Goal: Task Accomplishment & Management: Manage account settings

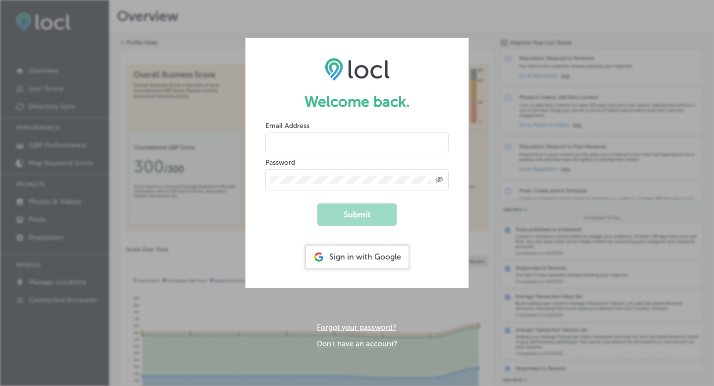
click at [299, 139] on input "email" at bounding box center [357, 142] width 184 height 20
click at [361, 145] on input "email" at bounding box center [357, 142] width 184 height 20
type input "[EMAIL_ADDRESS][DOMAIN_NAME]"
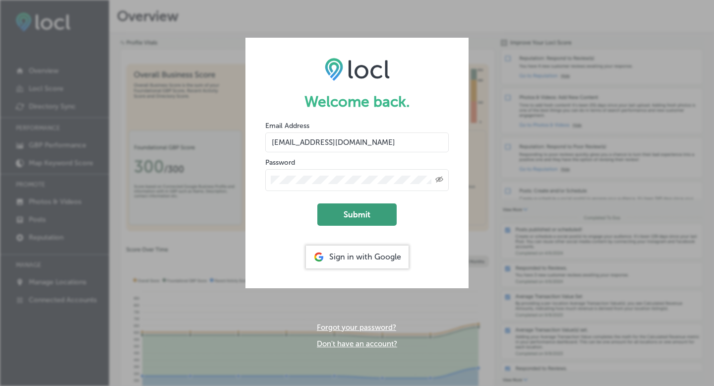
click at [352, 212] on button "Submit" at bounding box center [357, 214] width 79 height 22
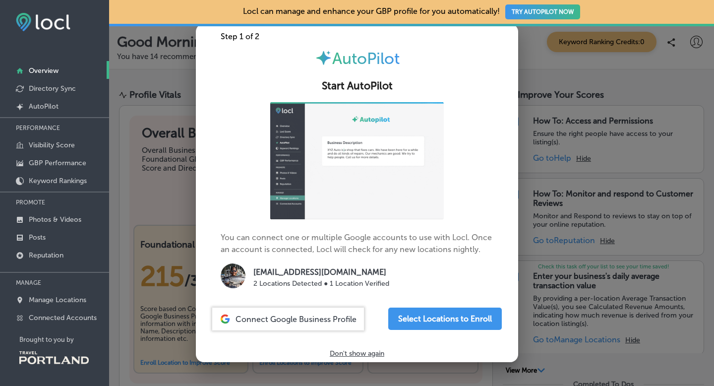
click at [310, 324] on span "Connect Google Business Profile" at bounding box center [296, 319] width 121 height 9
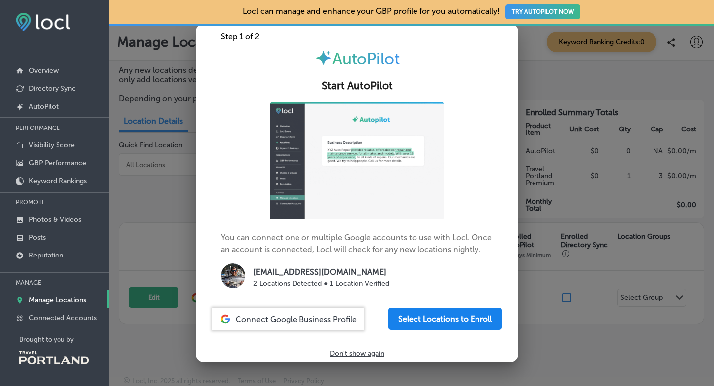
click at [453, 330] on button "Select Locations to Enroll" at bounding box center [445, 319] width 114 height 22
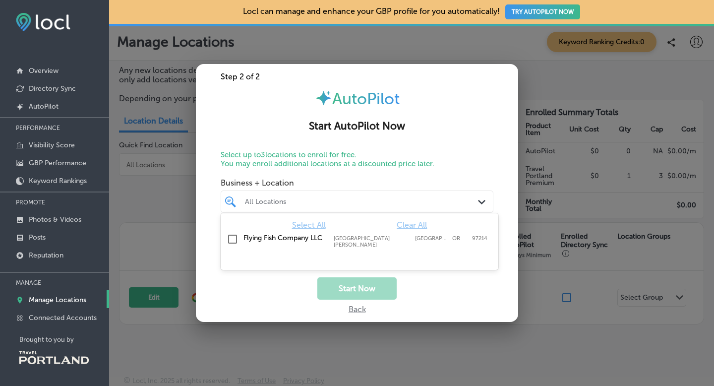
click at [307, 205] on div "All Locations" at bounding box center [362, 201] width 234 height 8
click at [231, 239] on input "checkbox" at bounding box center [233, 239] width 12 height 12
click at [366, 290] on button "Start Now" at bounding box center [357, 288] width 79 height 22
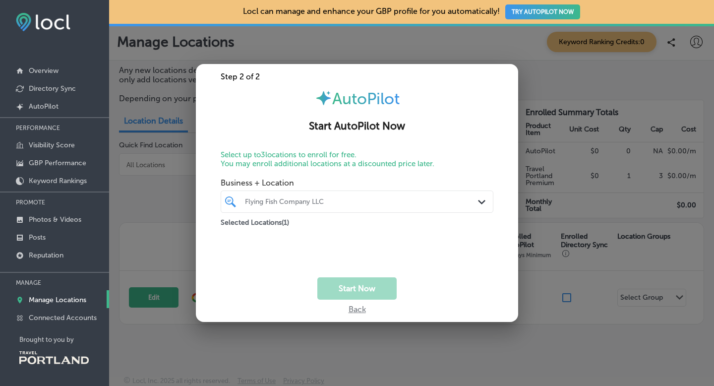
click at [320, 199] on div "Flying Fish Company LLC" at bounding box center [362, 201] width 234 height 8
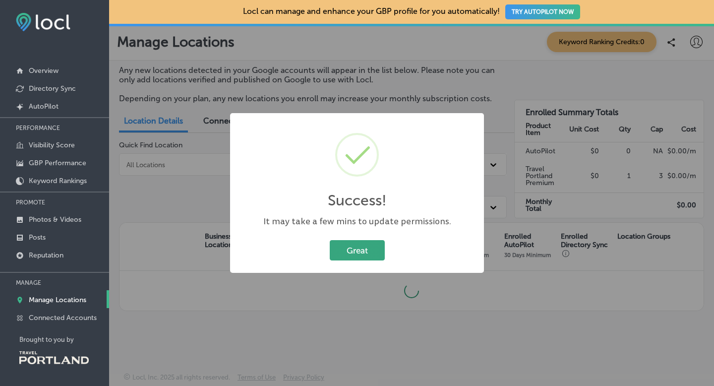
click at [368, 251] on button "Great" at bounding box center [357, 250] width 55 height 20
